Goal: Find specific page/section: Locate a particular part of the current website

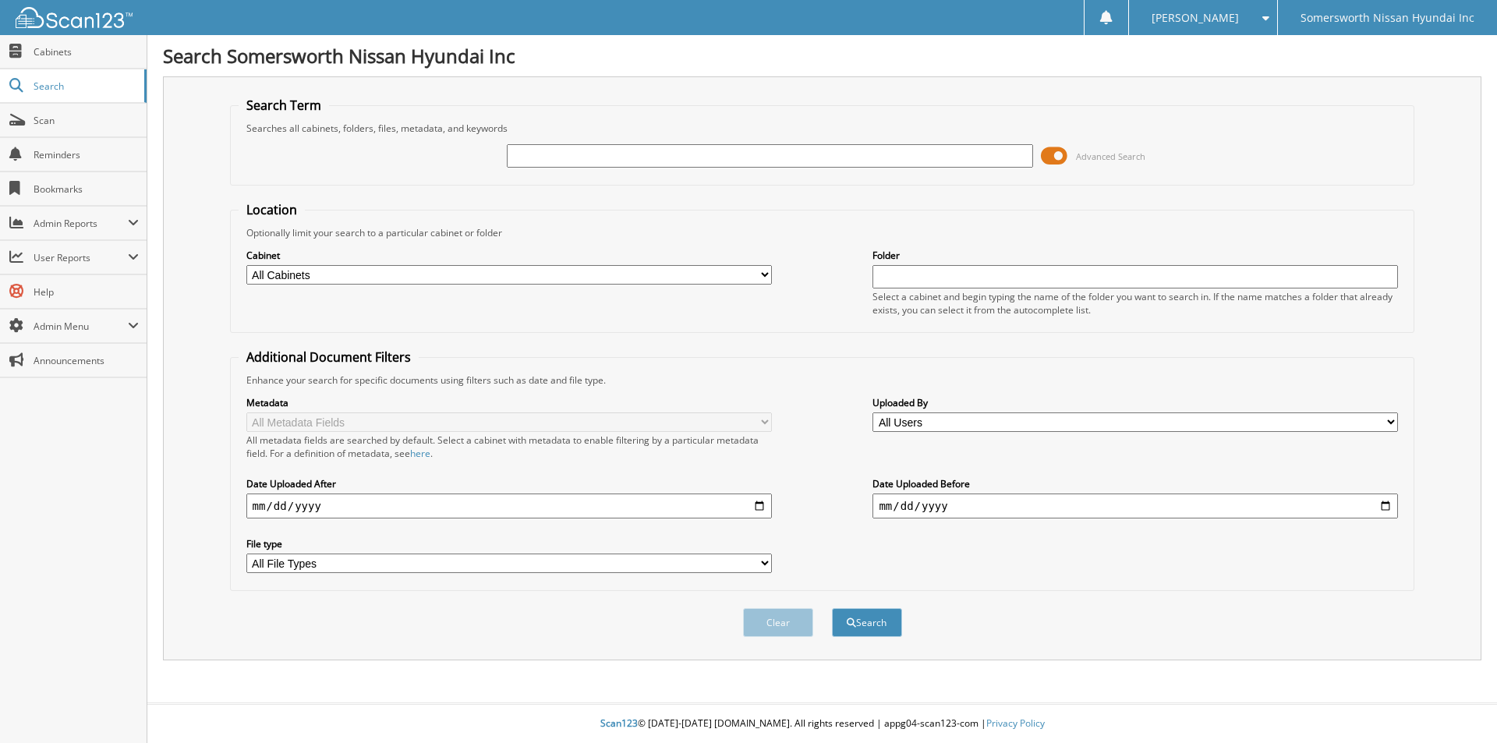
click at [562, 147] on input "text" at bounding box center [770, 155] width 526 height 23
type input "[PERSON_NAME]"
click at [832, 608] on button "Search" at bounding box center [867, 622] width 70 height 29
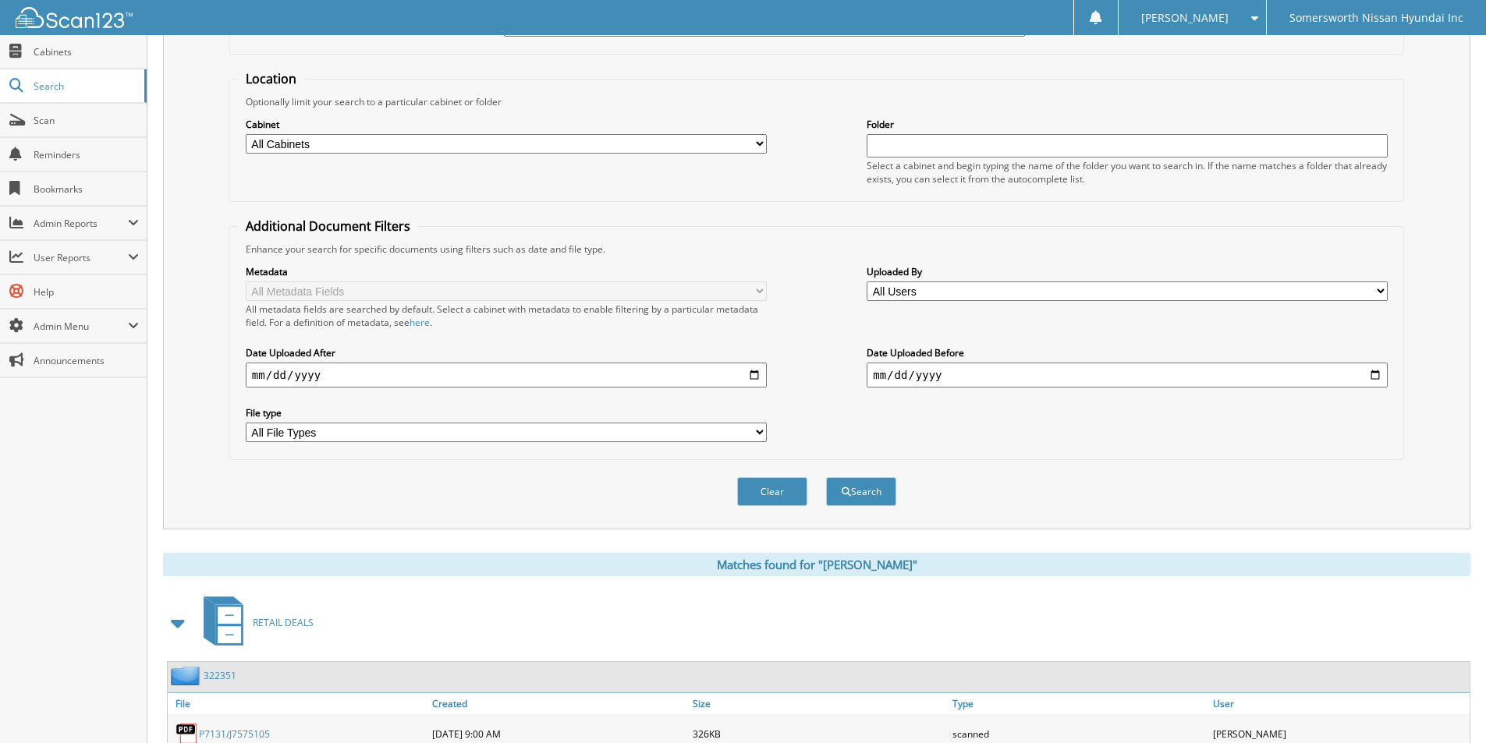
scroll to position [280, 0]
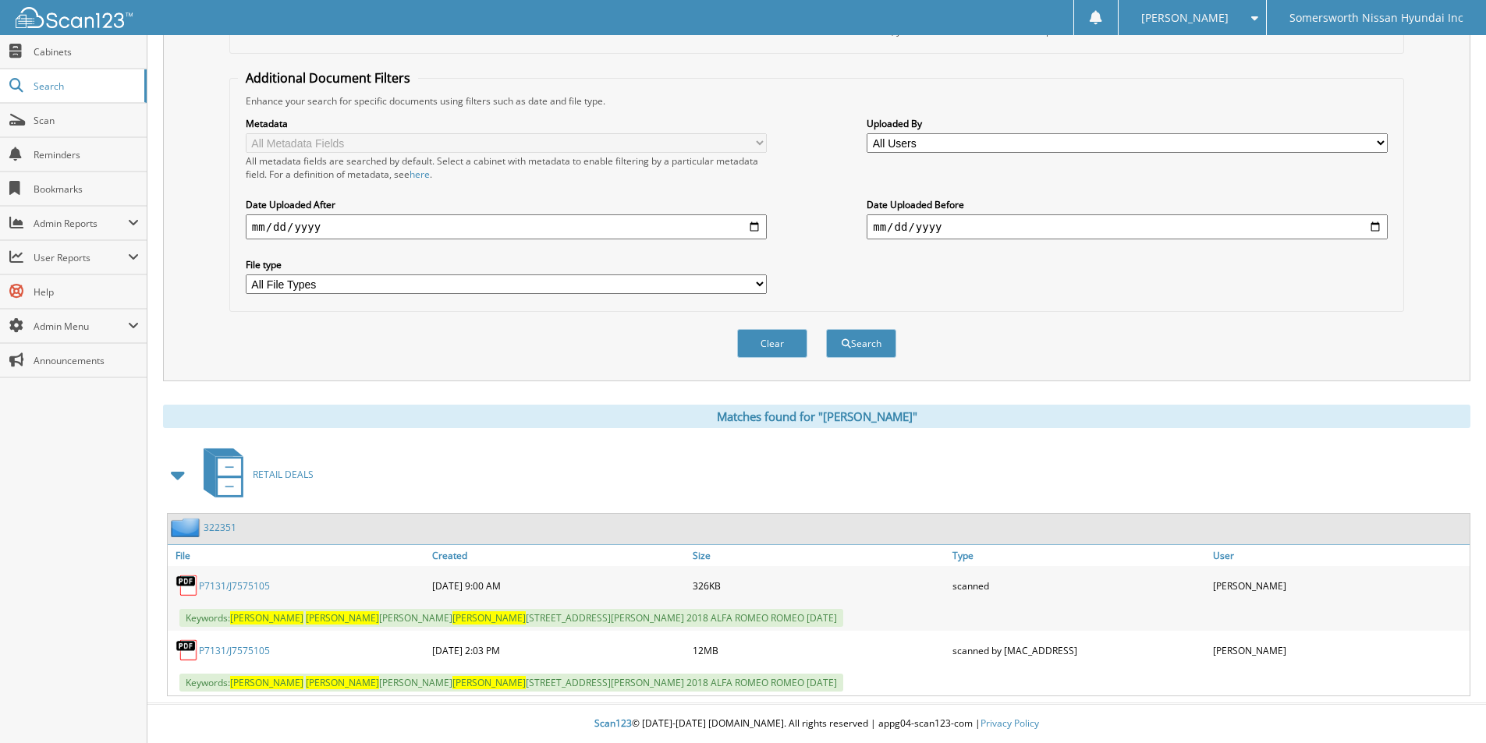
click at [240, 586] on link "P7131/J7575105" at bounding box center [234, 585] width 71 height 13
